Goal: Information Seeking & Learning: Learn about a topic

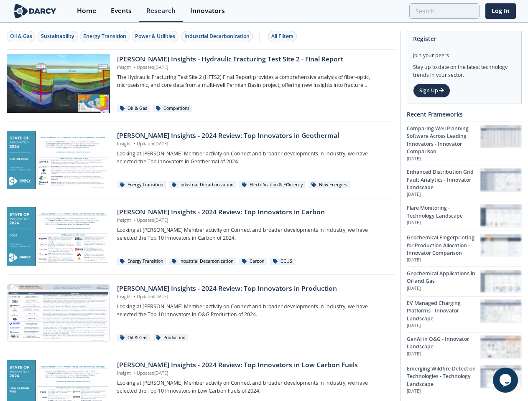
click at [21, 36] on div "Oil & Gas" at bounding box center [21, 37] width 22 height 8
click at [58, 36] on div "Sustainability" at bounding box center [57, 37] width 33 height 8
click at [105, 36] on div "Energy Transition" at bounding box center [104, 37] width 43 height 8
click at [156, 36] on div "Power & Utilities" at bounding box center [155, 37] width 40 height 8
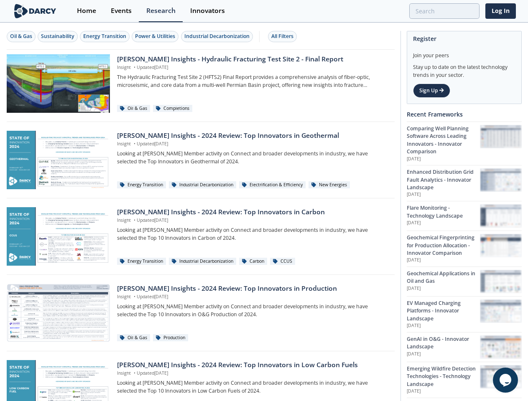
click at [218, 36] on div "Industrial Decarbonization" at bounding box center [216, 37] width 65 height 8
click at [284, 36] on div "All Filters" at bounding box center [282, 37] width 22 height 8
click at [505, 380] on icon "$i18n('chat', 'chat_widget')" at bounding box center [505, 380] width 12 height 13
